Goal: Information Seeking & Learning: Compare options

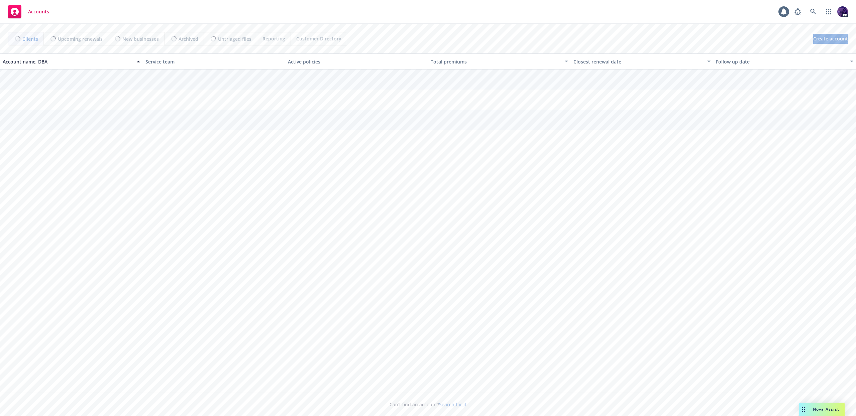
click at [438, 23] on div "Accounts PD" at bounding box center [428, 12] width 856 height 24
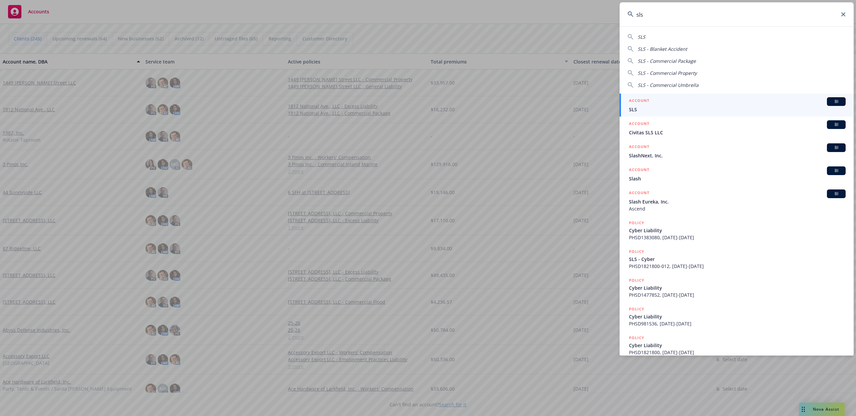
type input "sls"
click at [674, 112] on span "SLS" at bounding box center [737, 109] width 217 height 7
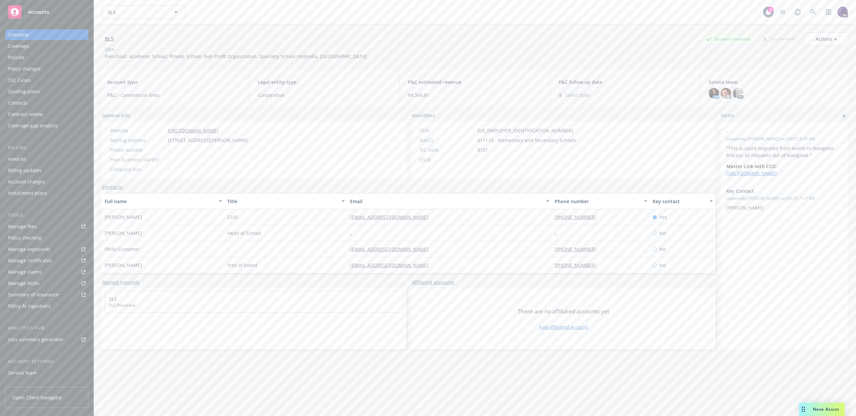
click at [40, 56] on div "Policies" at bounding box center [47, 57] width 78 height 11
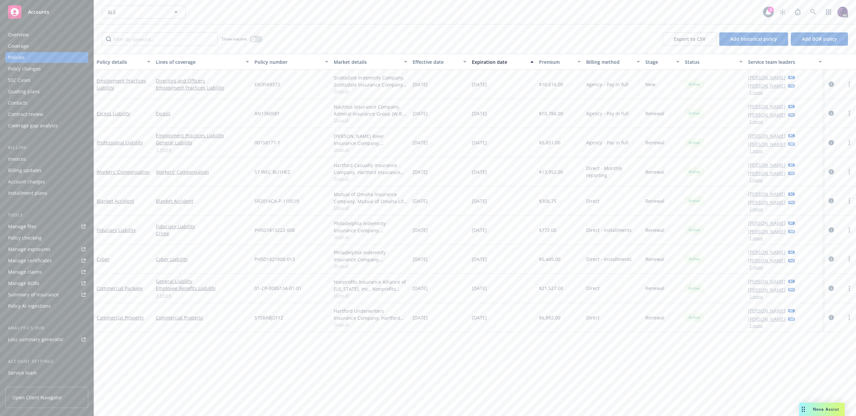
drag, startPoint x: 163, startPoint y: 147, endPoint x: 170, endPoint y: 149, distance: 7.5
click at [163, 148] on link "1 more" at bounding box center [202, 149] width 93 height 7
click at [833, 142] on icon "circleInformation" at bounding box center [830, 142] width 5 height 5
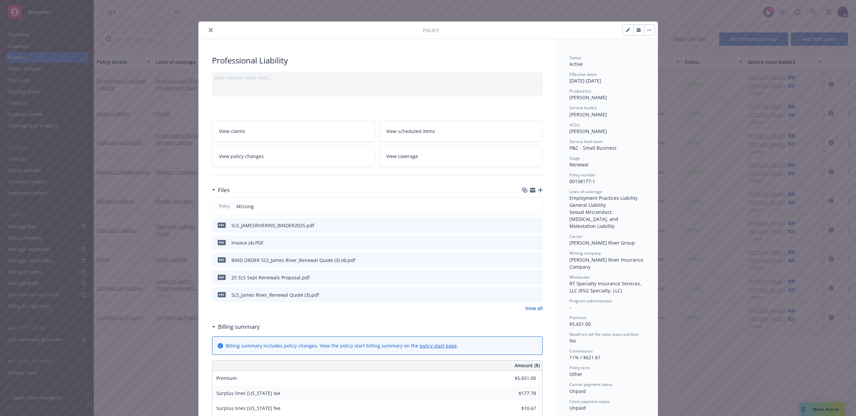
click at [533, 223] on icon "preview file" at bounding box center [536, 225] width 6 height 5
click at [209, 31] on icon "close" at bounding box center [211, 30] width 4 height 4
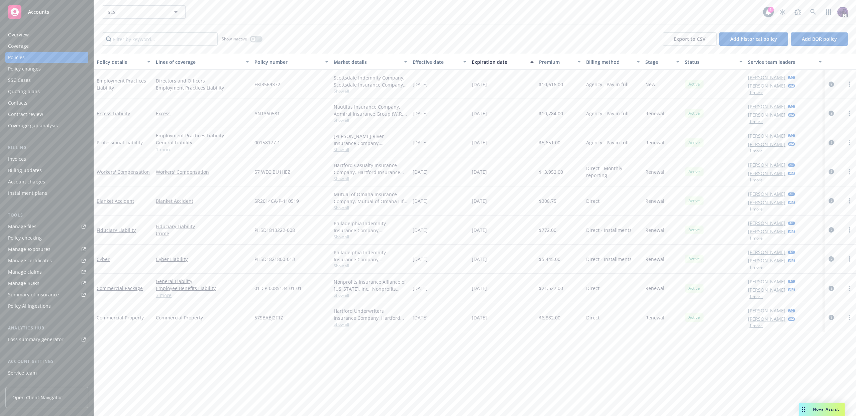
click at [830, 144] on icon "circleInformation" at bounding box center [830, 142] width 5 height 5
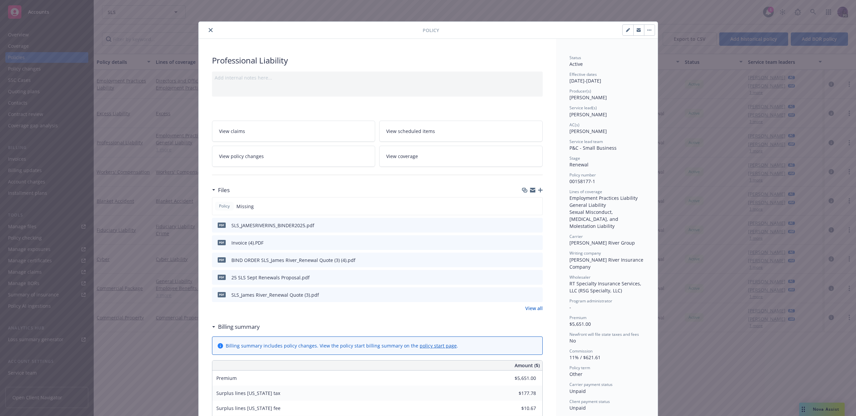
scroll to position [20, 0]
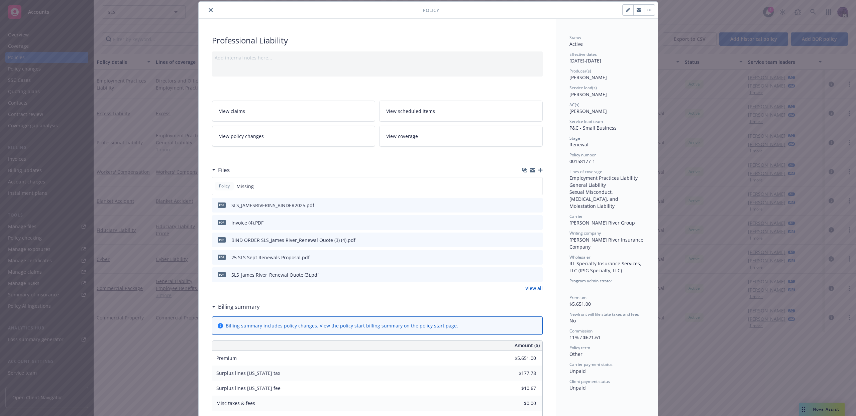
click at [210, 13] on button "close" at bounding box center [211, 10] width 8 height 8
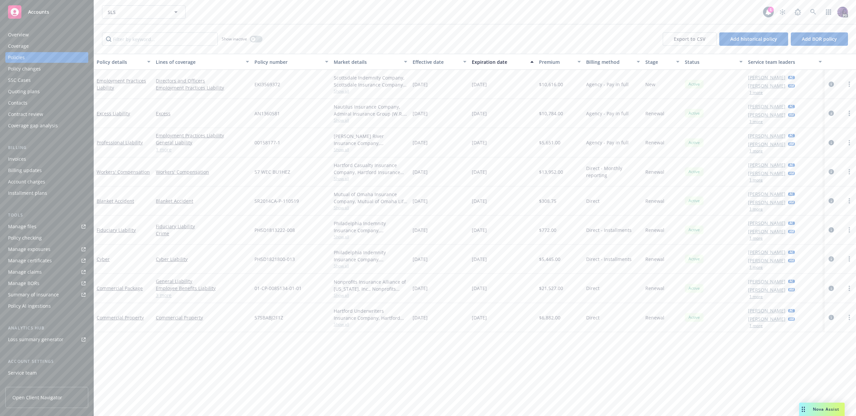
click at [163, 296] on link "3 more" at bounding box center [202, 295] width 93 height 7
drag, startPoint x: 832, startPoint y: 143, endPoint x: 783, endPoint y: 149, distance: 49.5
click at [784, 149] on div "Professional Liability Employment Practices Liability General Liability Sexual …" at bounding box center [475, 142] width 762 height 29
click at [251, 38] on div "button" at bounding box center [253, 39] width 5 height 5
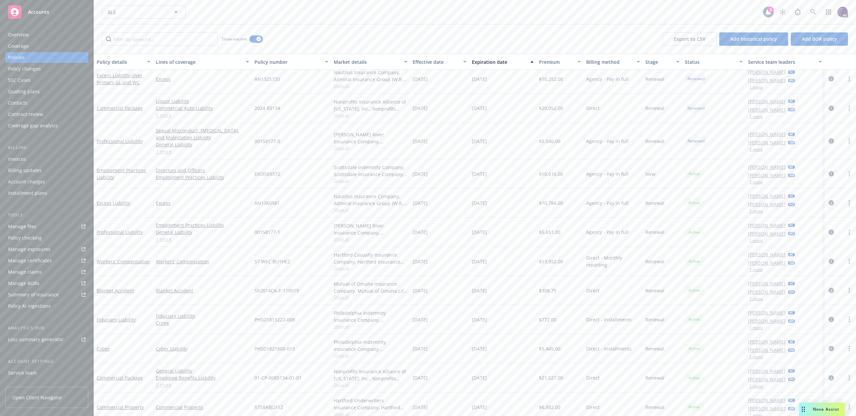
scroll to position [2073, 0]
click at [169, 236] on link "1 more" at bounding box center [202, 233] width 93 height 7
click at [828, 233] on icon "circleInformation" at bounding box center [830, 233] width 5 height 5
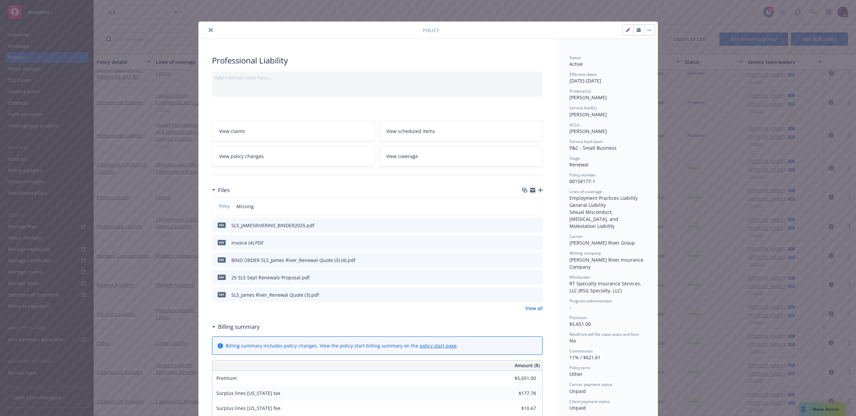
scroll to position [20, 0]
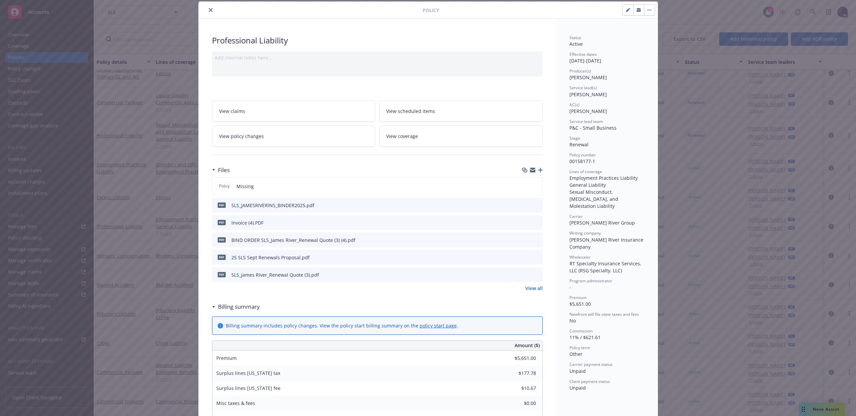
click at [209, 12] on icon "close" at bounding box center [211, 10] width 4 height 4
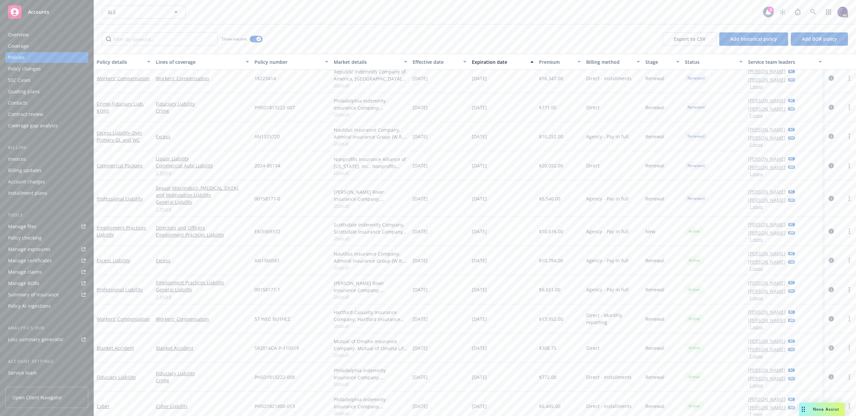
scroll to position [1998, 0]
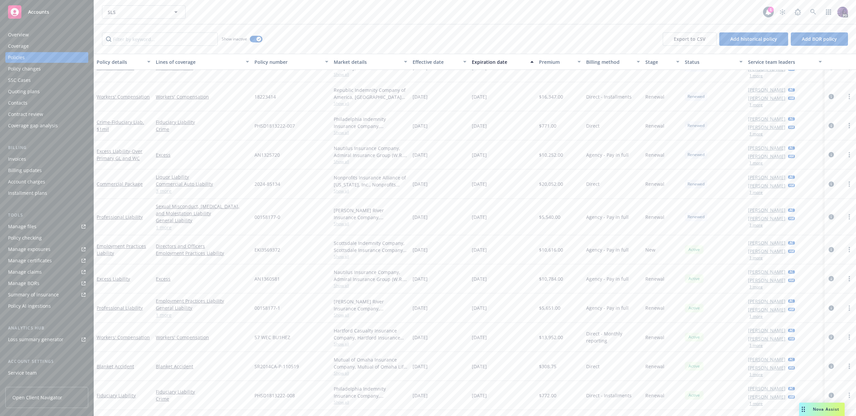
click at [829, 216] on link "circleInformation" at bounding box center [831, 217] width 8 height 8
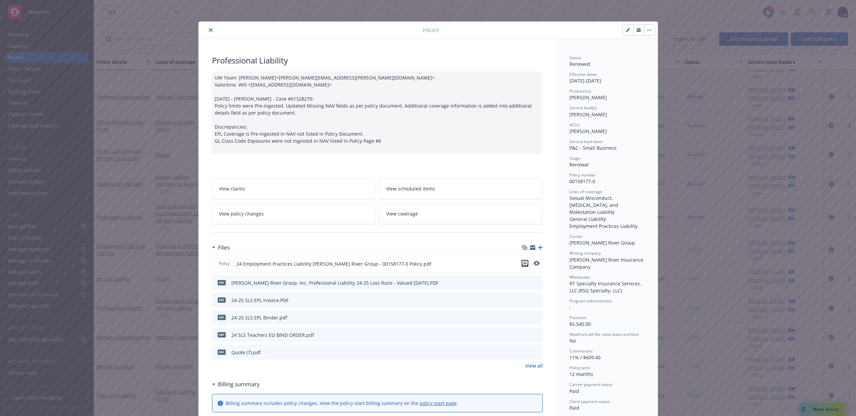
click at [524, 264] on icon "download file" at bounding box center [524, 263] width 5 height 5
click at [669, 348] on div "Policy Professional Liability UW Team: [PERSON_NAME]<[PERSON_NAME][EMAIL_ADDRES…" at bounding box center [428, 208] width 856 height 416
click at [737, 379] on div "Policy Professional Liability UW Team: [PERSON_NAME]<[PERSON_NAME][EMAIL_ADDRES…" at bounding box center [428, 208] width 856 height 416
click at [209, 31] on icon "close" at bounding box center [211, 30] width 4 height 4
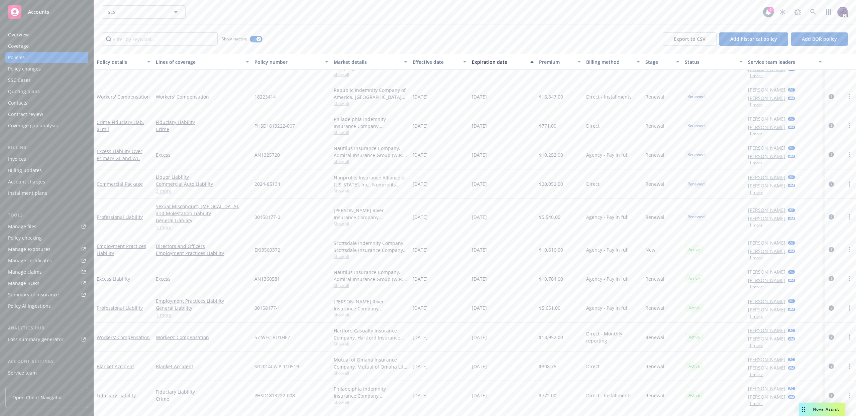
click at [815, 408] on span "Nova Assist" at bounding box center [826, 410] width 26 height 6
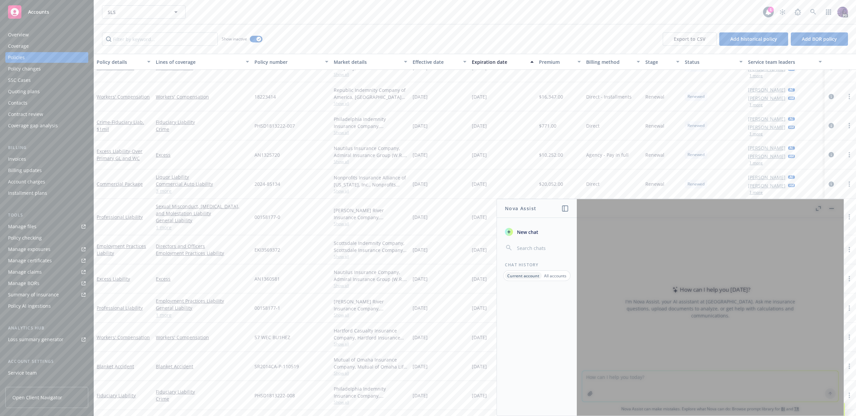
click at [684, 320] on div at bounding box center [710, 307] width 267 height 217
click at [529, 229] on span "New chat" at bounding box center [526, 232] width 23 height 7
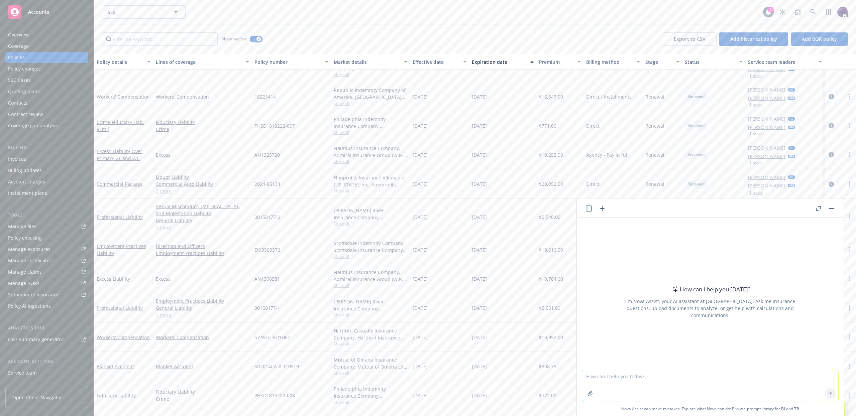
click at [586, 396] on button "button" at bounding box center [590, 393] width 11 height 11
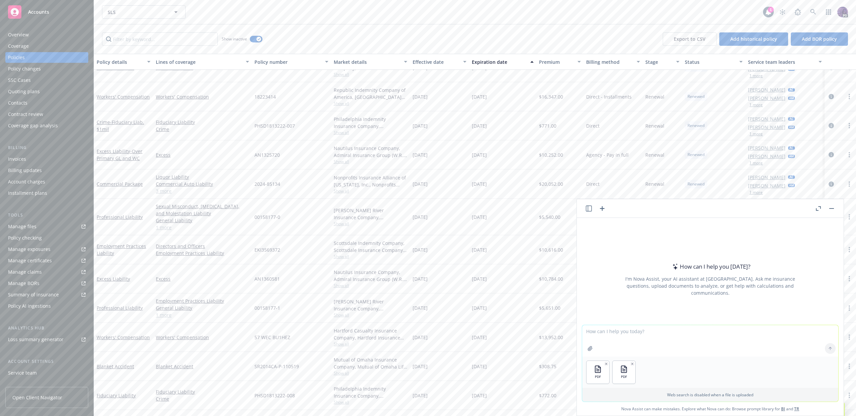
click at [632, 339] on textarea at bounding box center [710, 340] width 256 height 31
click at [11, 22] on div "Overview Coverage Policies Policy changes SSC Cases Quoting plans Contacts Cont…" at bounding box center [47, 218] width 94 height 395
click at [20, 34] on div "Overview" at bounding box center [18, 34] width 21 height 11
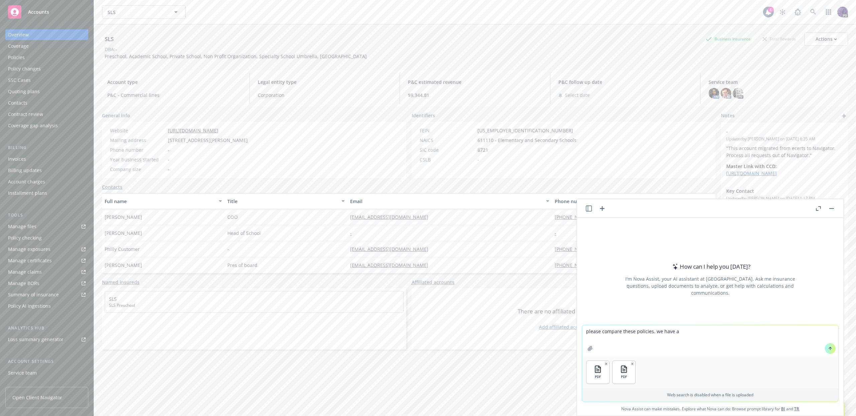
click at [218, 58] on span "Preschool, Academic School, Private School, Non Profit Organization, Specialty …" at bounding box center [236, 56] width 262 height 6
copy span "Preschool, Academic School, Private School, Non Profit Organization, Specialty …"
click at [738, 340] on textarea "please compare these policies. we have a" at bounding box center [710, 340] width 256 height 31
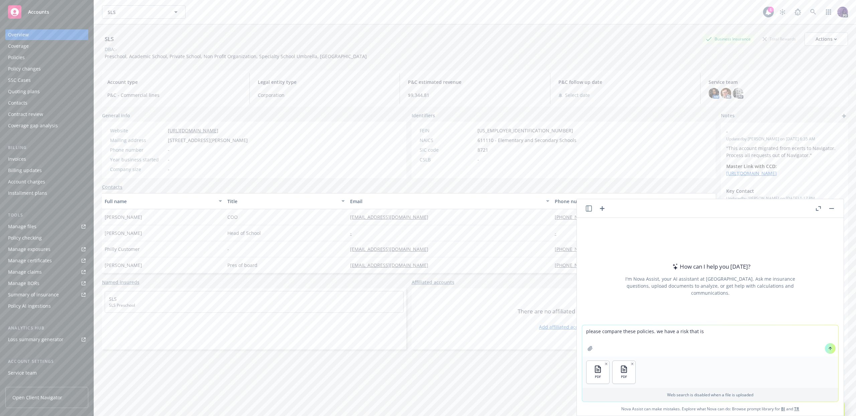
paste textarea "Preschool, Academic School, Private School, Non Profit Organization, Specialty …"
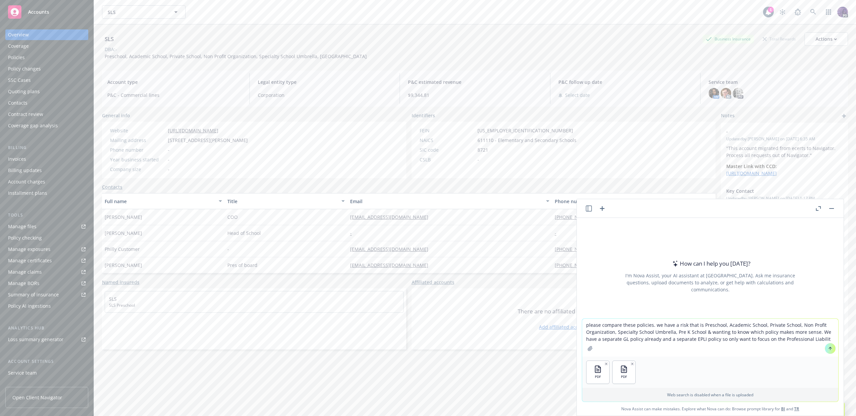
type textarea "please compare these policies. we have a risk that is Preschool, Academic Schoo…"
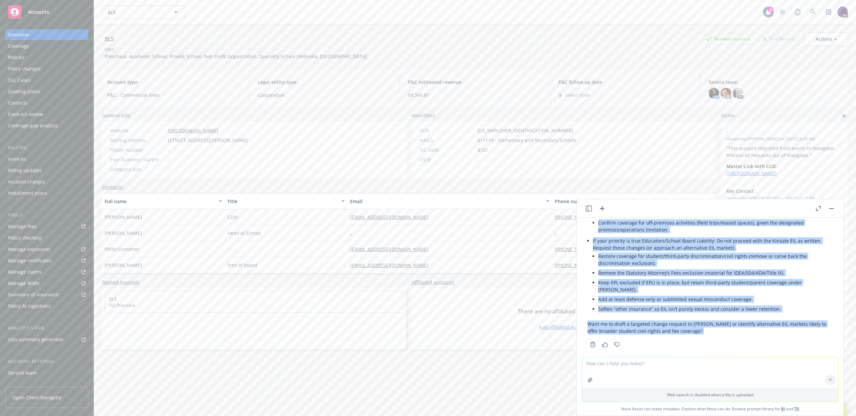
scroll to position [488, 0]
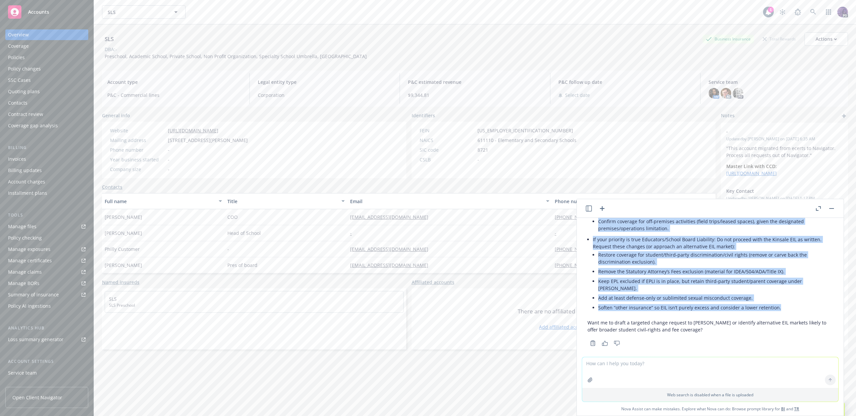
drag, startPoint x: 588, startPoint y: 242, endPoint x: 786, endPoint y: 301, distance: 205.9
click at [786, 301] on div "Thanks for sending the policies. Below is a focused comparison of Professional/…" at bounding box center [709, 66] width 245 height 540
copy div "Loremi dol sitamet con adipisci. Elits do e tempori utlaboreet do Magnaaliquae/…"
click at [808, 36] on button "Actions" at bounding box center [825, 38] width 43 height 13
click at [779, 82] on link "Copy logging email" at bounding box center [793, 83] width 110 height 13
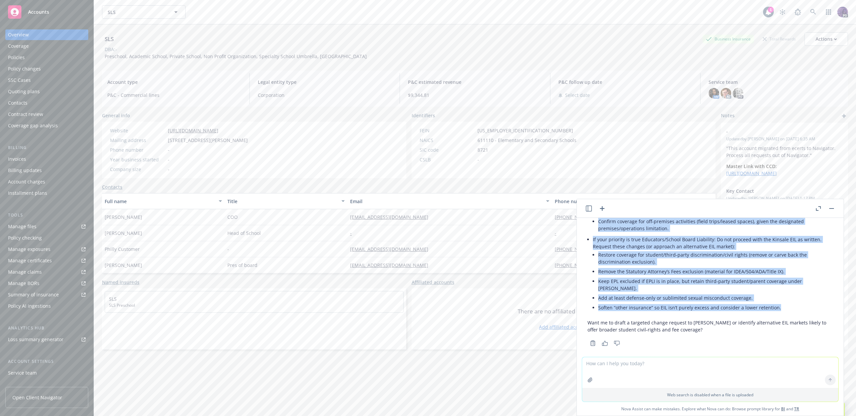
click at [54, 96] on div "Quoting plans" at bounding box center [47, 91] width 78 height 11
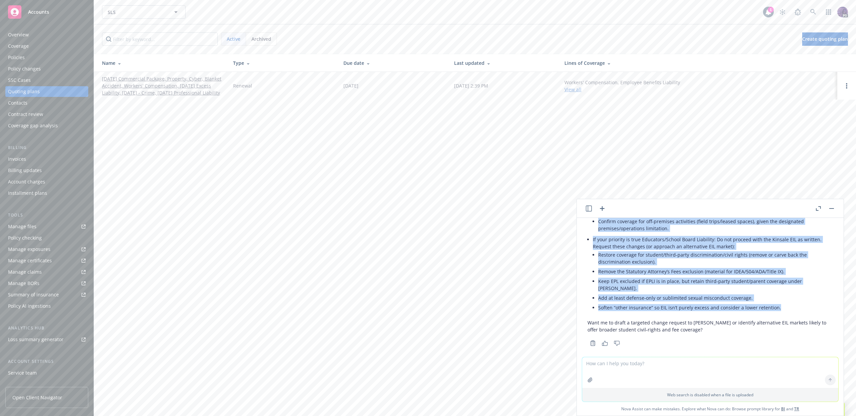
click at [123, 95] on link "[DATE] Commercial Package, Property, Cyber, Blanket Accident, Workers' Compensa…" at bounding box center [162, 85] width 120 height 21
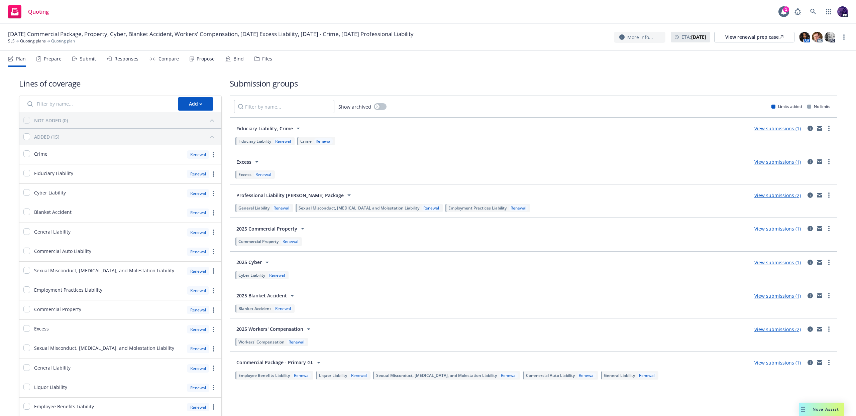
click at [161, 53] on div "Compare" at bounding box center [164, 59] width 30 height 16
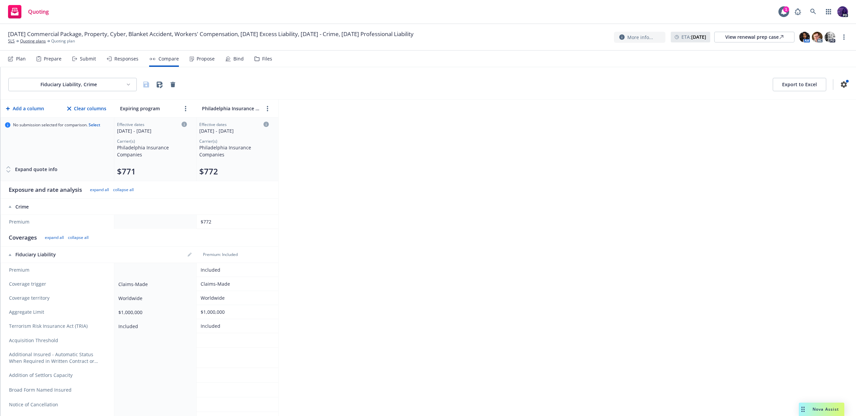
click at [134, 64] on div "Responses" at bounding box center [123, 59] width 32 height 16
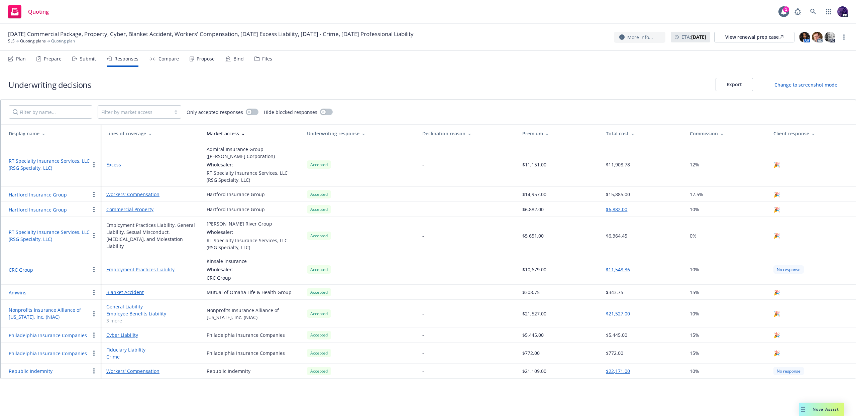
click at [172, 20] on div "Quoting 1 PD" at bounding box center [428, 12] width 856 height 24
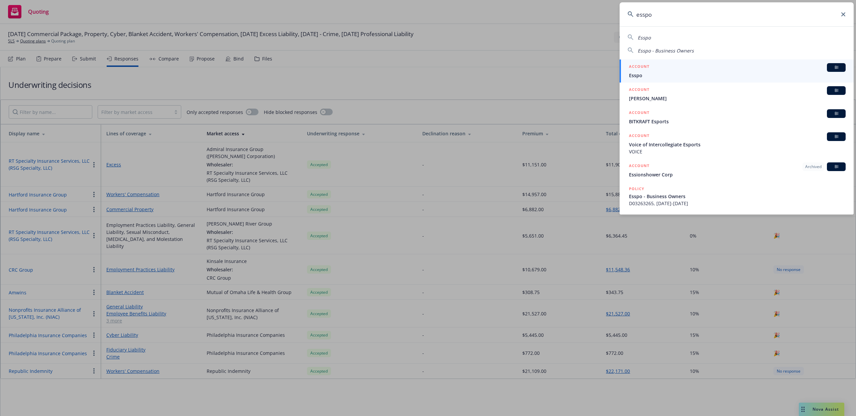
type input "esspo"
click at [656, 67] on div "ACCOUNT BI" at bounding box center [737, 67] width 217 height 9
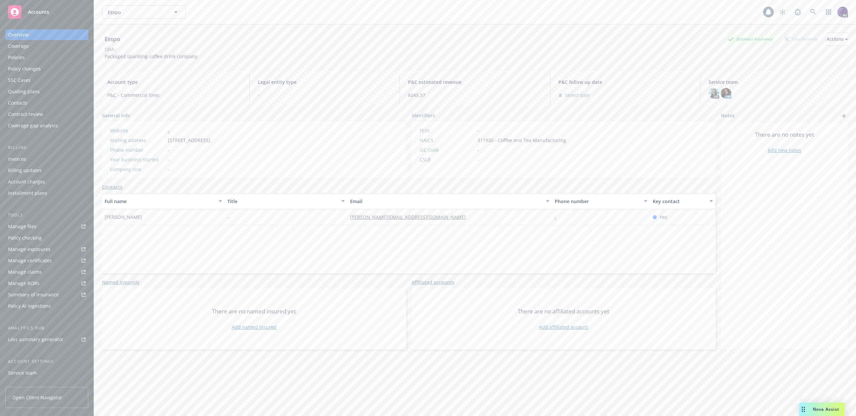
click at [53, 54] on div "Policies" at bounding box center [47, 57] width 78 height 11
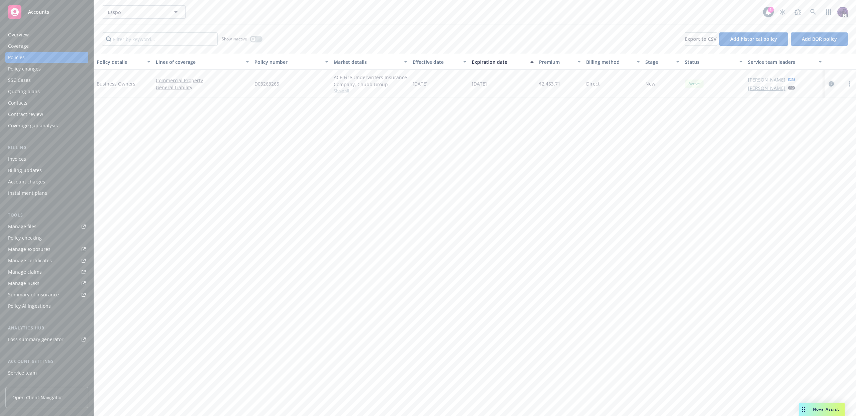
click at [832, 82] on icon "circleInformation" at bounding box center [830, 83] width 5 height 5
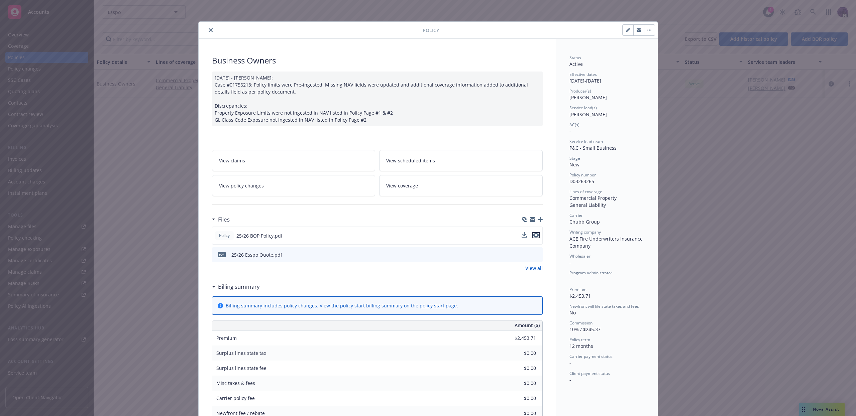
click at [536, 236] on icon "preview file" at bounding box center [536, 235] width 6 height 5
